Goal: Information Seeking & Learning: Learn about a topic

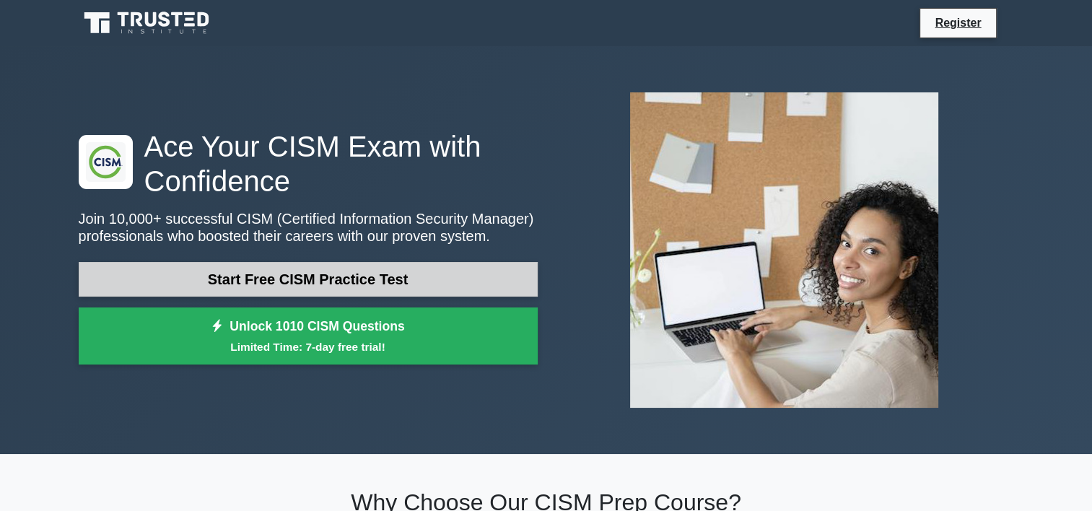
click at [342, 280] on link "Start Free CISM Practice Test" at bounding box center [308, 279] width 459 height 35
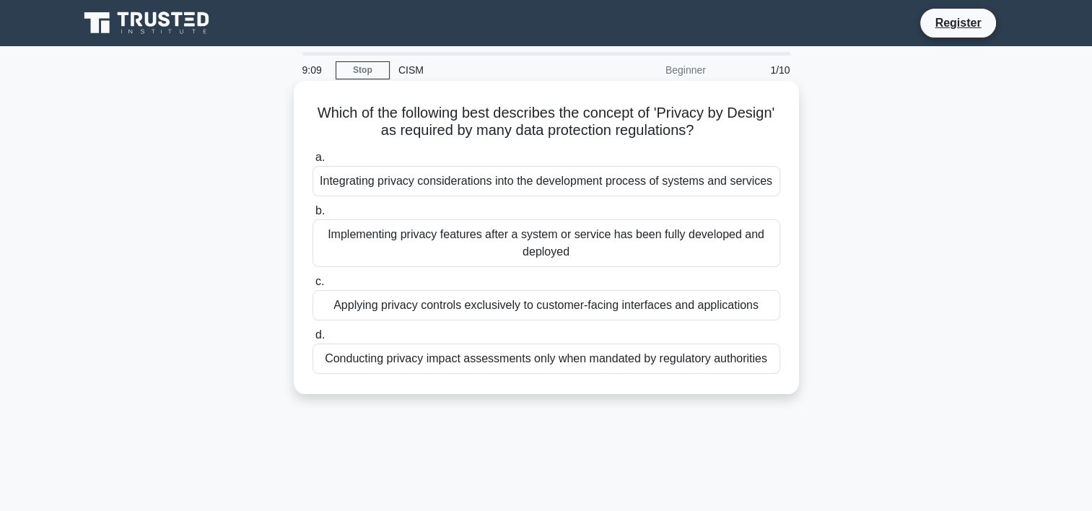
click at [551, 191] on div "Integrating privacy considerations into the development process of systems and …" at bounding box center [546, 181] width 468 height 30
click at [312, 162] on input "a. Integrating privacy considerations into the development process of systems a…" at bounding box center [312, 157] width 0 height 9
